Goal: Entertainment & Leisure: Consume media (video, audio)

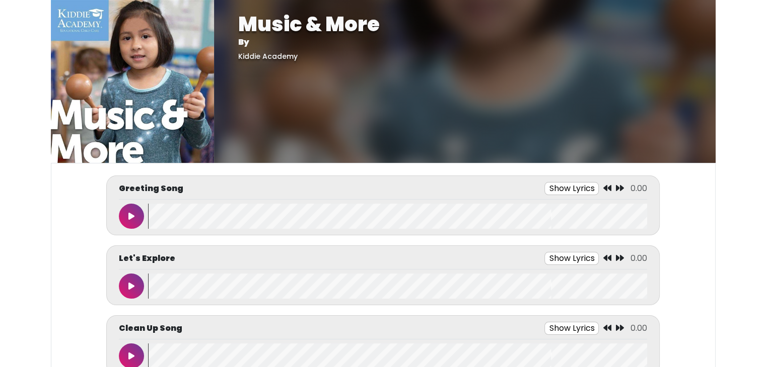
drag, startPoint x: 0, startPoint y: 0, endPoint x: 560, endPoint y: 123, distance: 573.6
click at [560, 123] on div "Music & More By [GEOGRAPHIC_DATA]" at bounding box center [464, 81] width 501 height 163
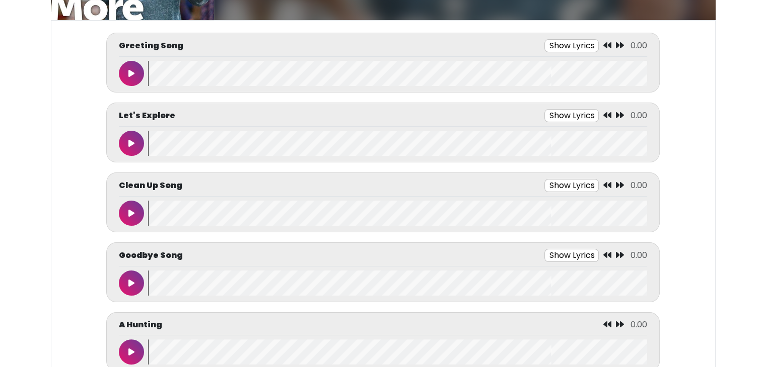
scroll to position [144, 0]
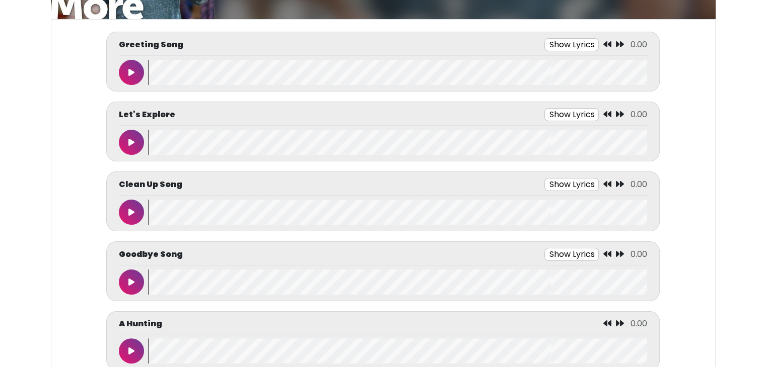
click at [552, 52] on div "Greeting Song Show Lyrics 0.00" at bounding box center [383, 47] width 528 height 18
drag, startPoint x: 565, startPoint y: 49, endPoint x: 572, endPoint y: 40, distance: 11.8
click at [564, 49] on button "Show Lyrics" at bounding box center [571, 44] width 54 height 13
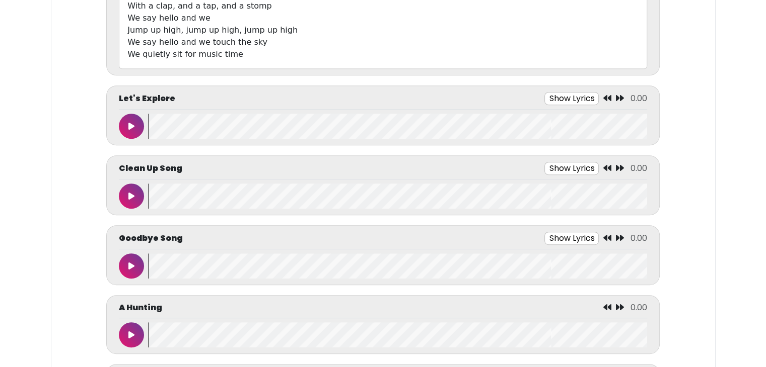
scroll to position [470, 0]
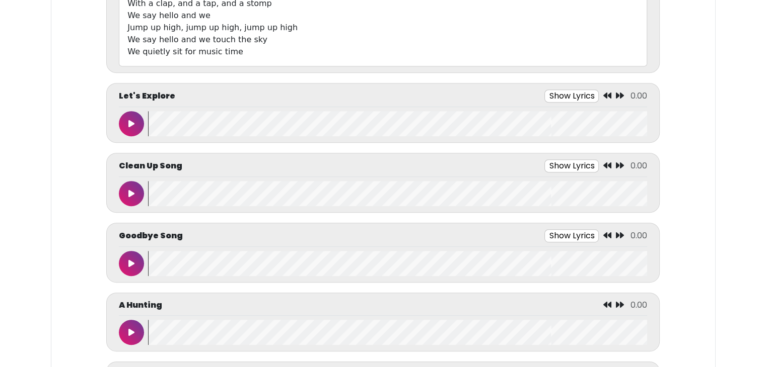
click at [580, 95] on button "Show Lyrics" at bounding box center [571, 96] width 54 height 13
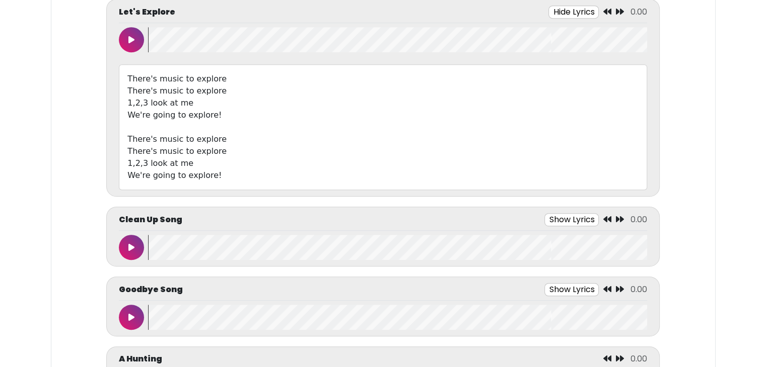
scroll to position [552, 0]
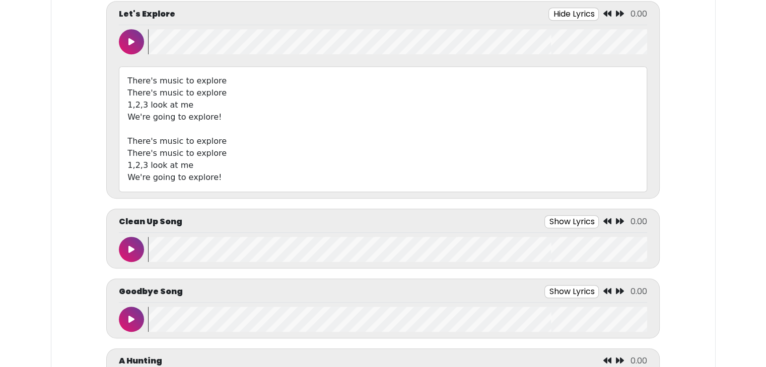
click at [556, 226] on div "Clean Up Song Show Lyrics 0.00" at bounding box center [383, 224] width 528 height 18
click at [557, 226] on button "Show Lyrics" at bounding box center [571, 221] width 54 height 13
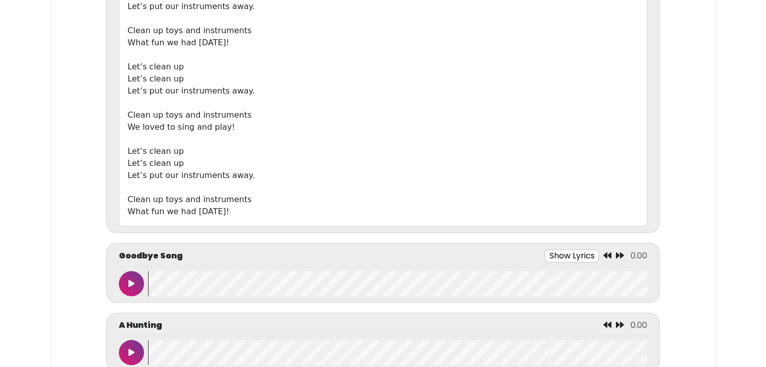
scroll to position [954, 0]
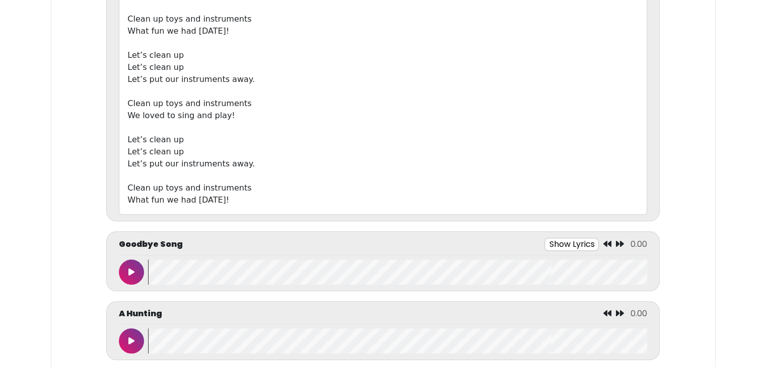
click at [573, 246] on button "Show Lyrics" at bounding box center [571, 244] width 54 height 13
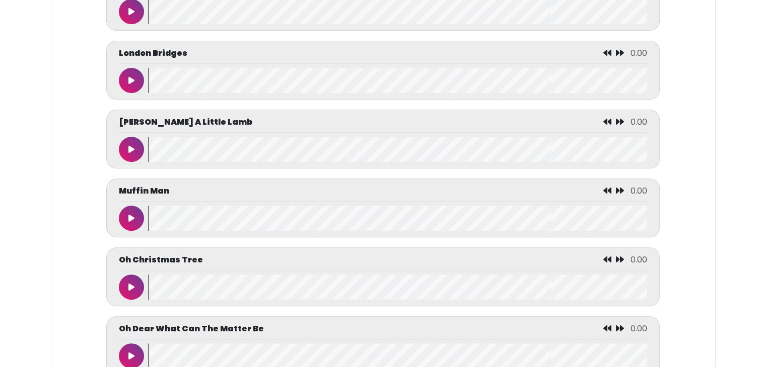
scroll to position [4141, 0]
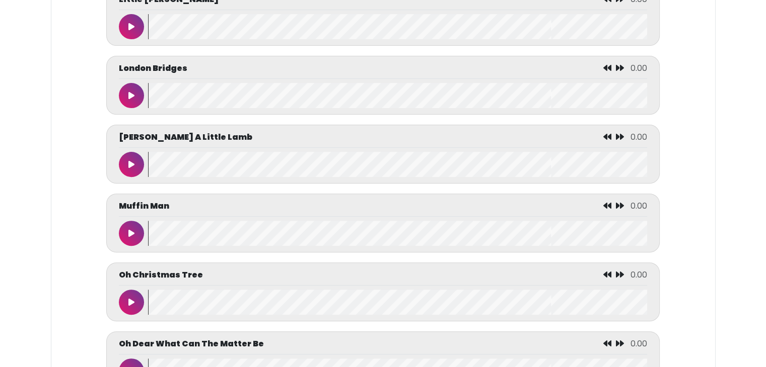
click at [128, 172] on button at bounding box center [131, 164] width 25 height 25
click at [129, 159] on button at bounding box center [131, 164] width 25 height 25
